Goal: Use online tool/utility: Utilize a website feature to perform a specific function

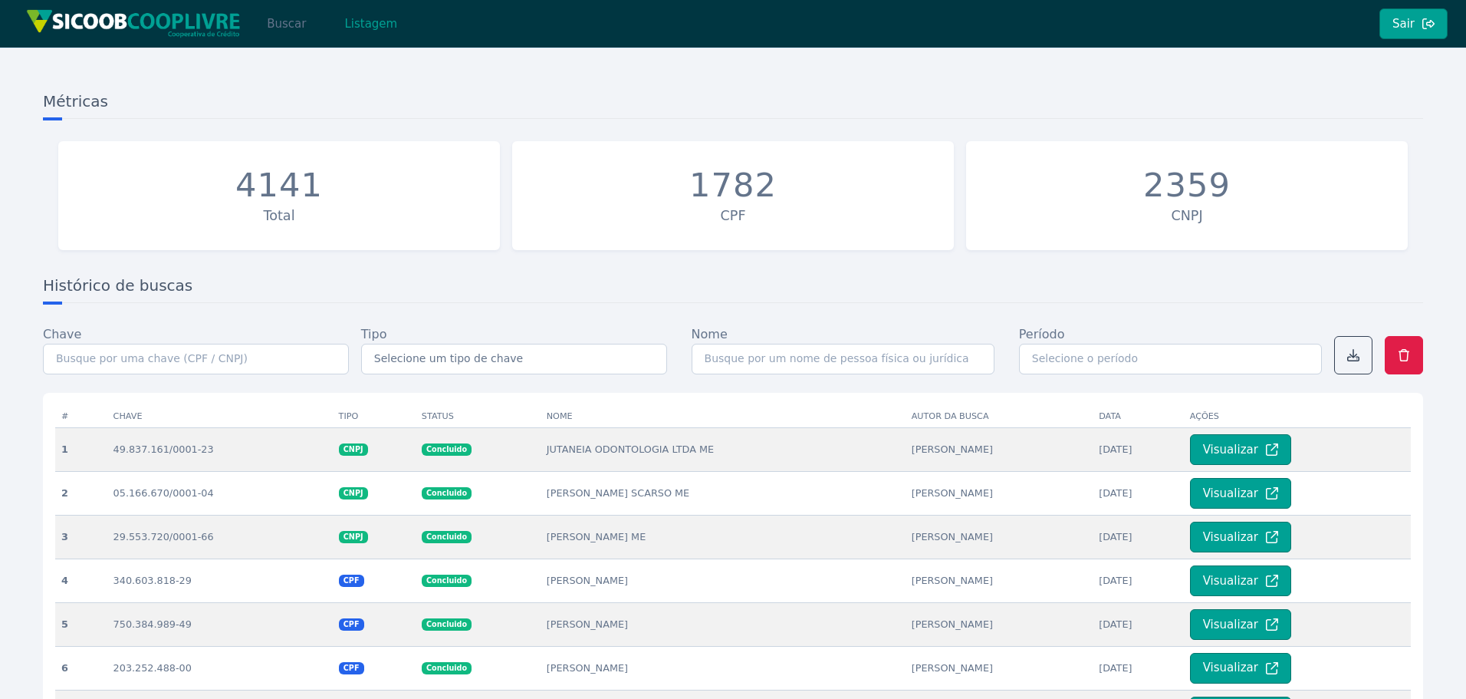
click at [295, 25] on button "Buscar" at bounding box center [286, 23] width 65 height 31
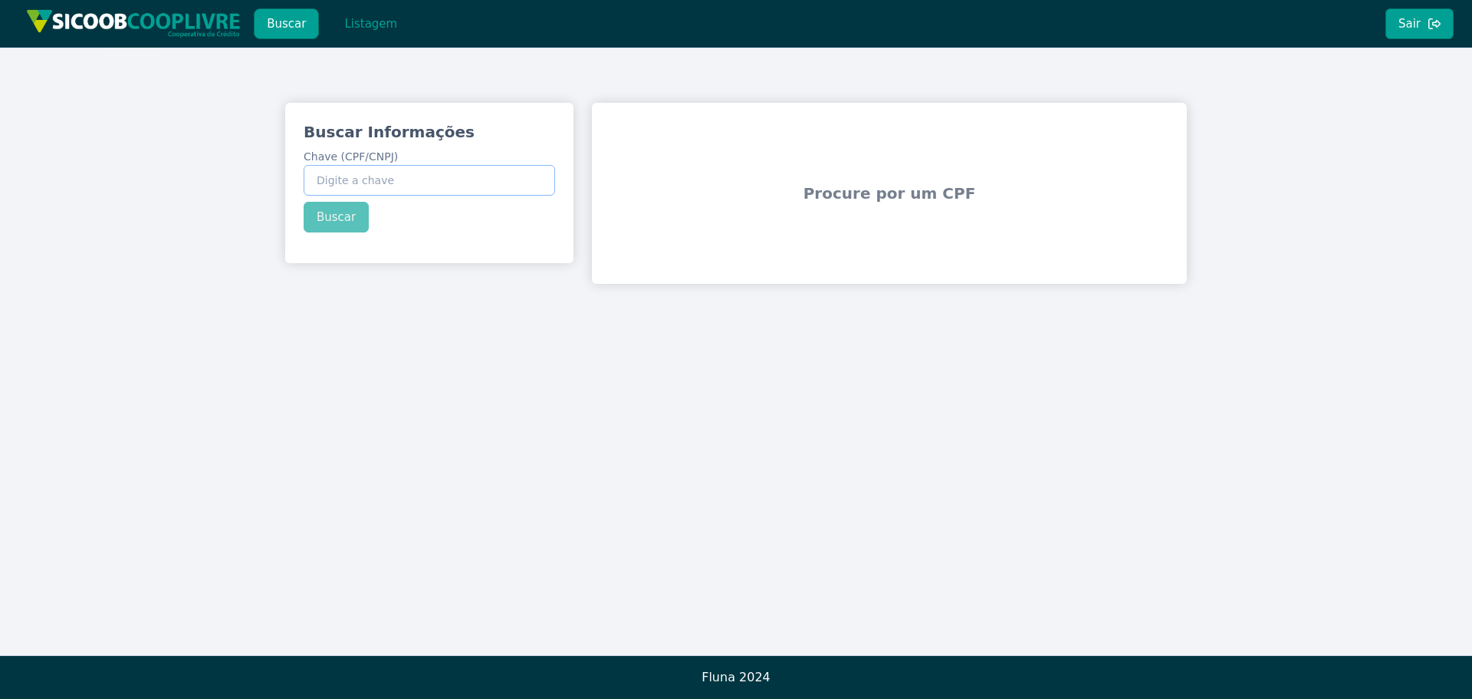
click at [423, 188] on input "Chave (CPF/CNPJ)" at bounding box center [430, 180] width 252 height 31
paste input "370.607.468-03"
type input "370.607.468-03"
click at [328, 215] on div "Buscar Informações Chave (CPF/CNPJ) 370.607.468-03 Buscar" at bounding box center [429, 177] width 288 height 148
click at [327, 222] on button "Buscar" at bounding box center [336, 217] width 65 height 31
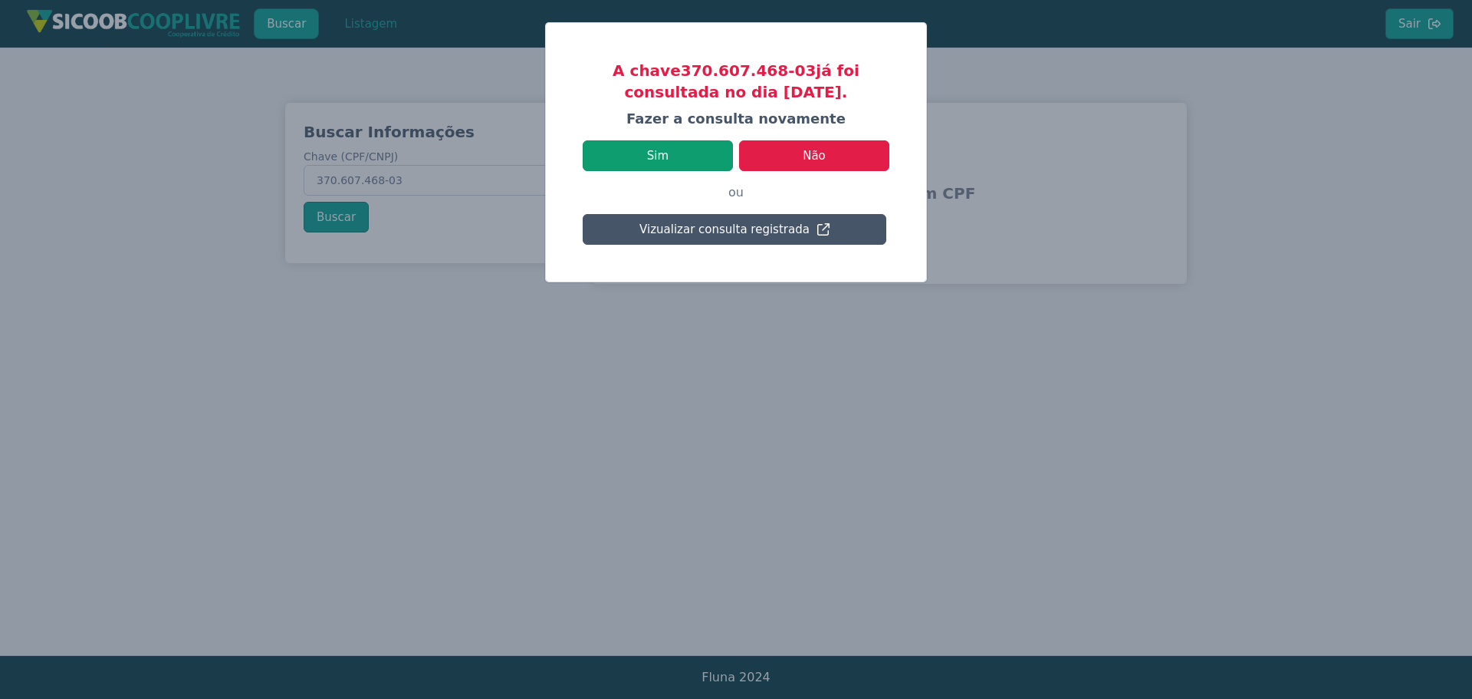
click at [666, 150] on button "Sim" at bounding box center [658, 155] width 150 height 31
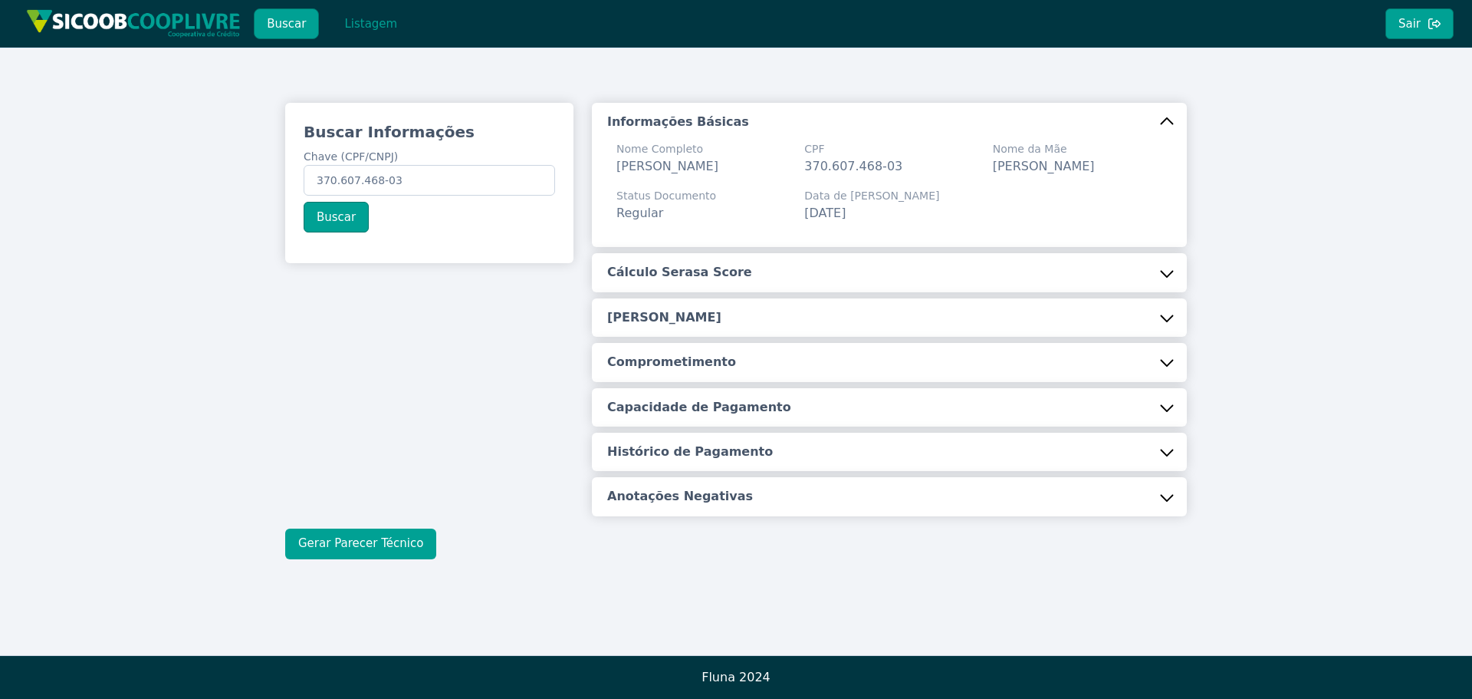
click at [362, 559] on button "Gerar Parecer Técnico" at bounding box center [360, 543] width 151 height 31
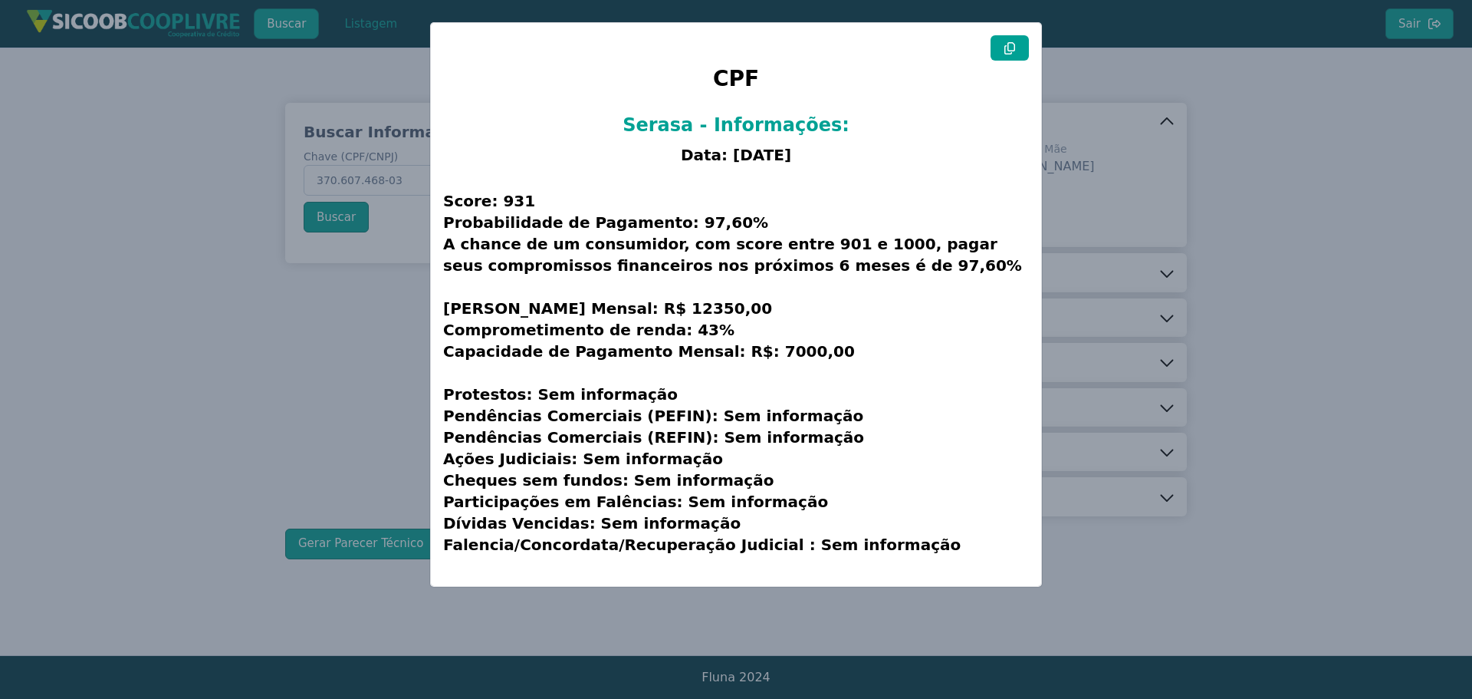
click at [1014, 51] on icon at bounding box center [1010, 48] width 12 height 12
click at [216, 430] on modal-container "CPF Serasa - Informações: Data: [DATE] Score: 931 Probabilidade de Pagamento: 9…" at bounding box center [736, 349] width 1472 height 699
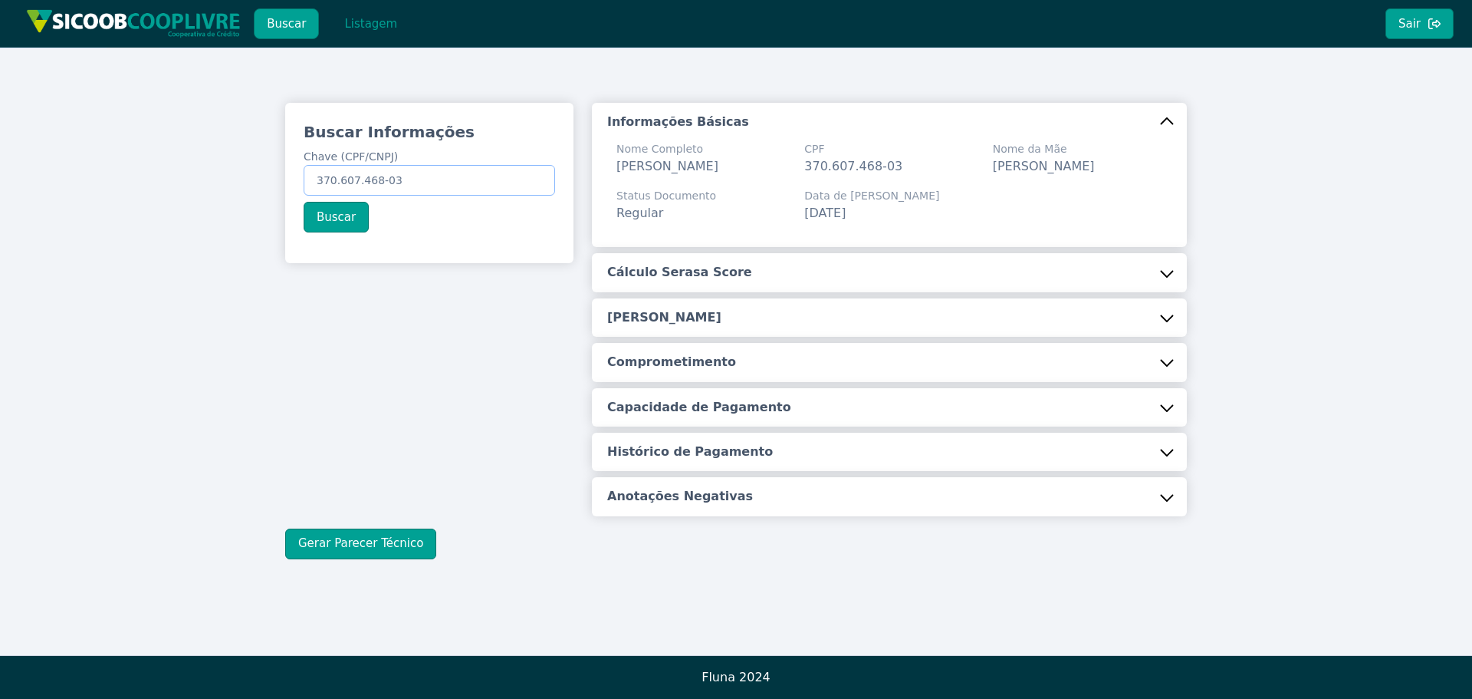
click at [425, 172] on input "370.607.468-03" at bounding box center [430, 180] width 252 height 31
paste input "50.349.464/0001-86"
type input "50.349.464/0001-86"
click at [345, 218] on button "Buscar" at bounding box center [336, 217] width 65 height 31
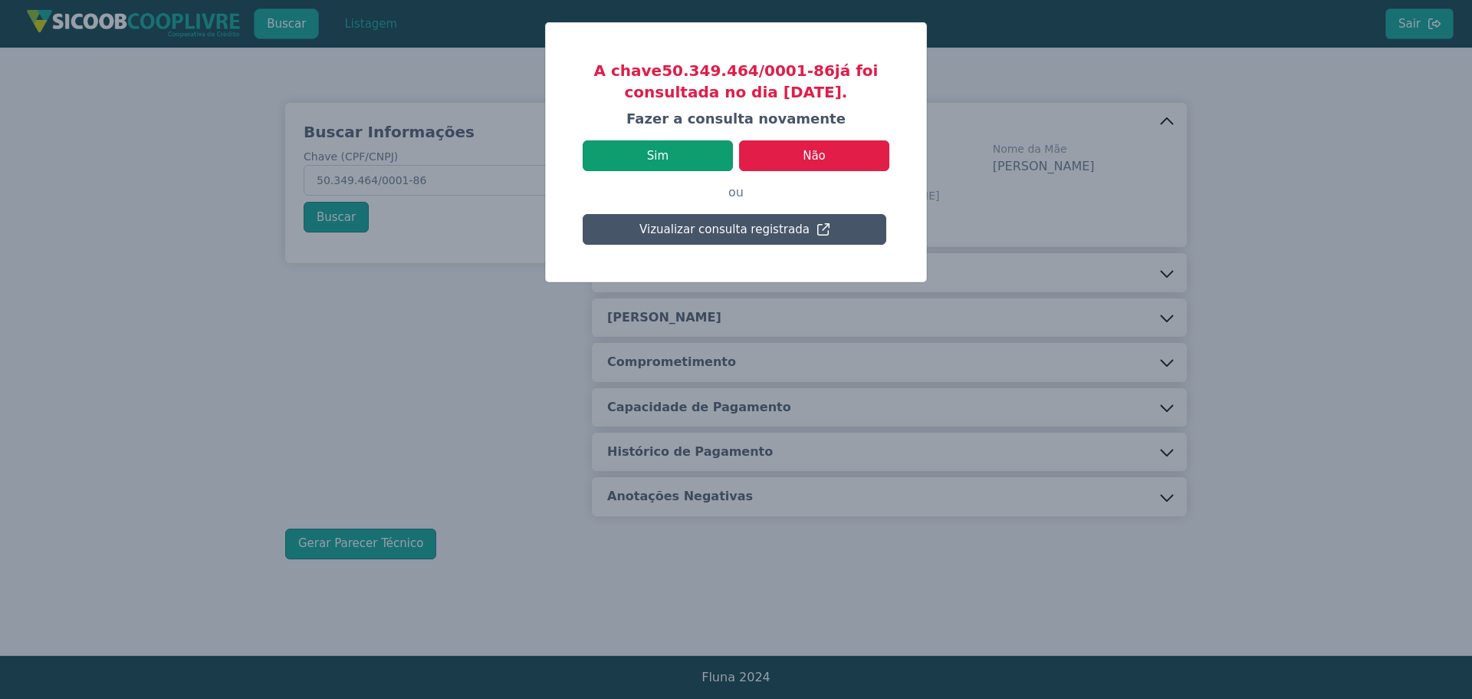
click at [677, 152] on button "Sim" at bounding box center [658, 155] width 150 height 31
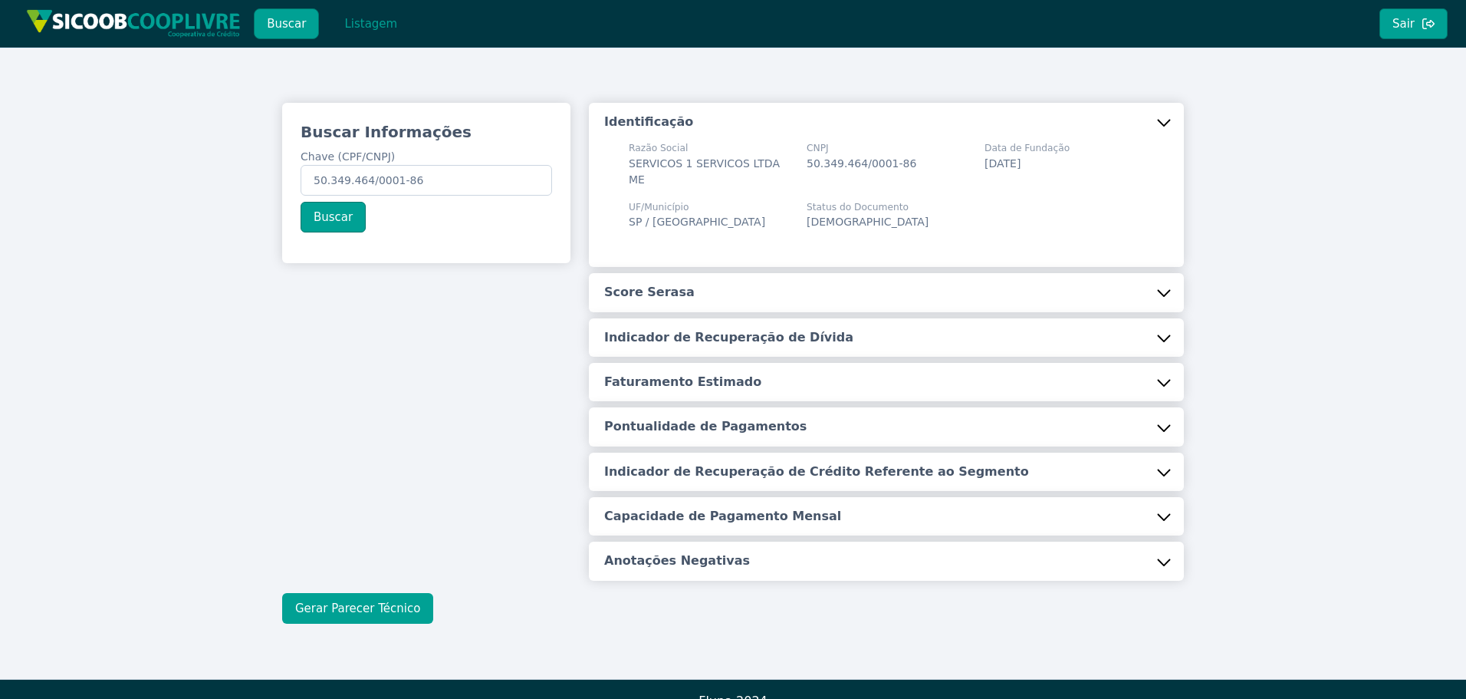
click at [371, 602] on button "Gerar Parecer Técnico" at bounding box center [357, 608] width 151 height 31
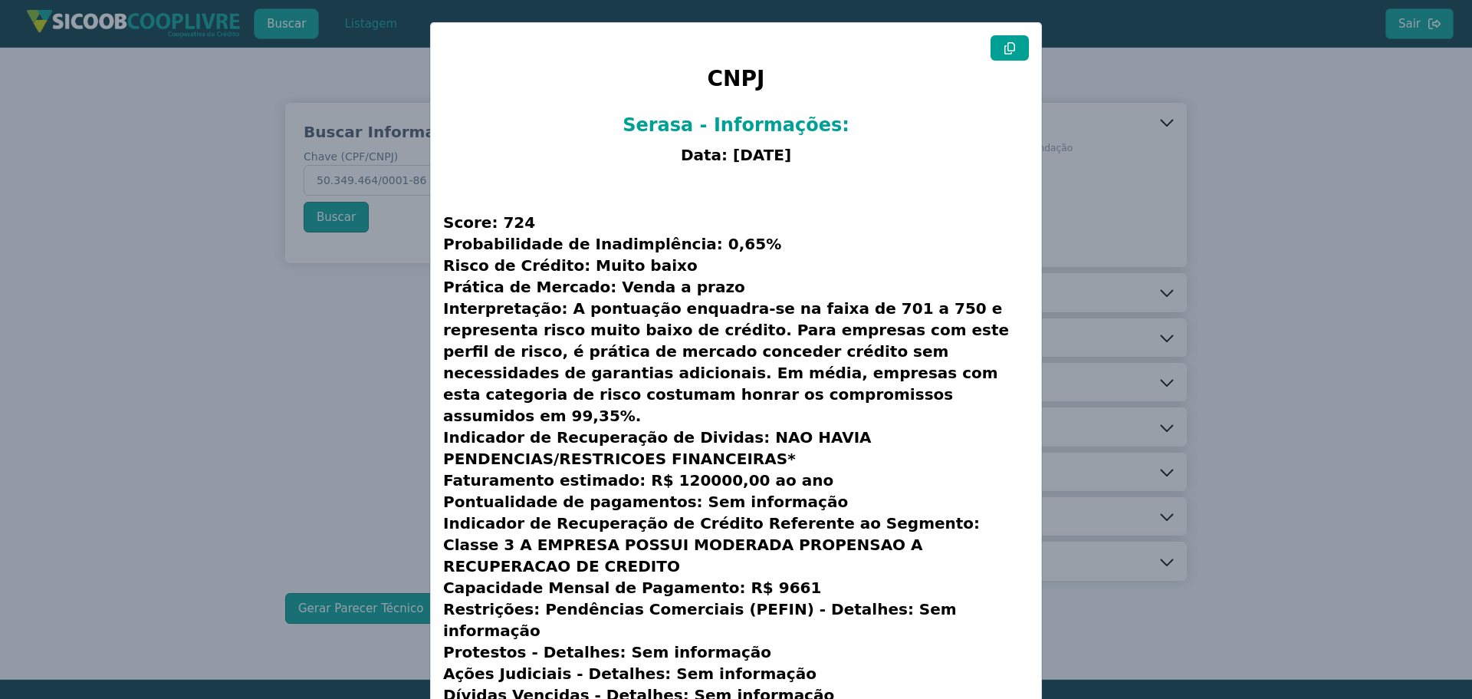
click at [1014, 48] on icon at bounding box center [1010, 48] width 12 height 12
